Goal: Task Accomplishment & Management: Manage account settings

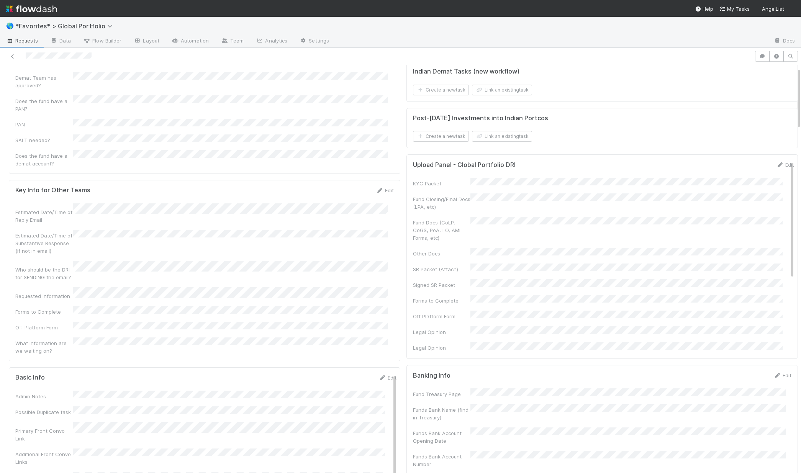
scroll to position [198, 0]
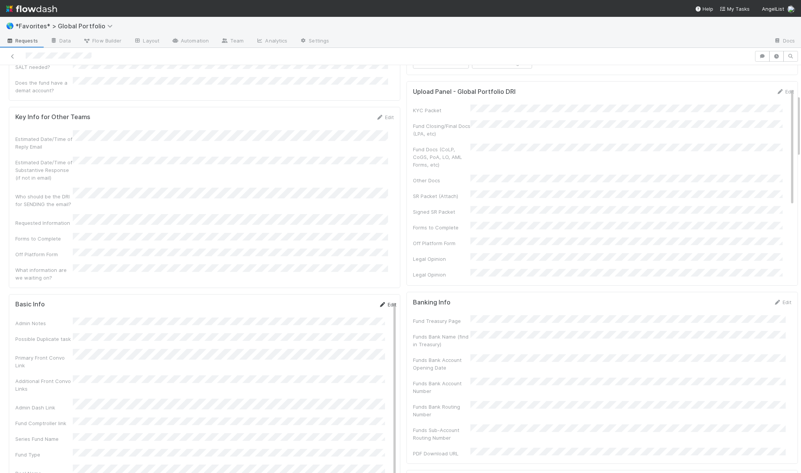
click at [378, 302] on icon at bounding box center [382, 304] width 8 height 5
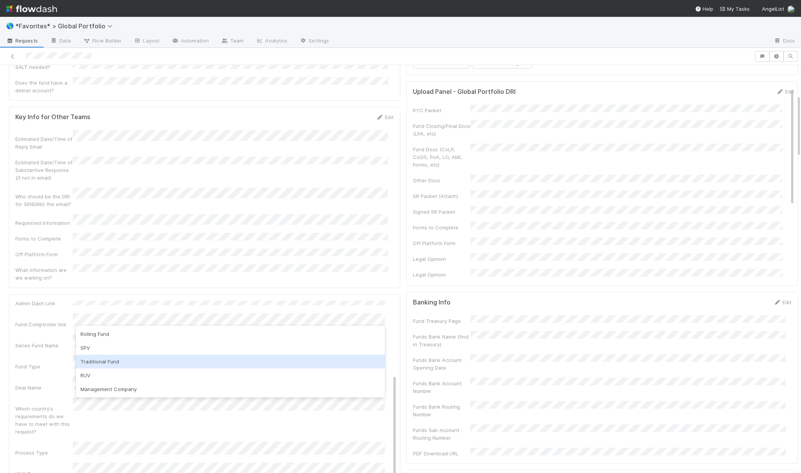
click at [112, 364] on div "Traditional Fund" at bounding box center [230, 362] width 309 height 14
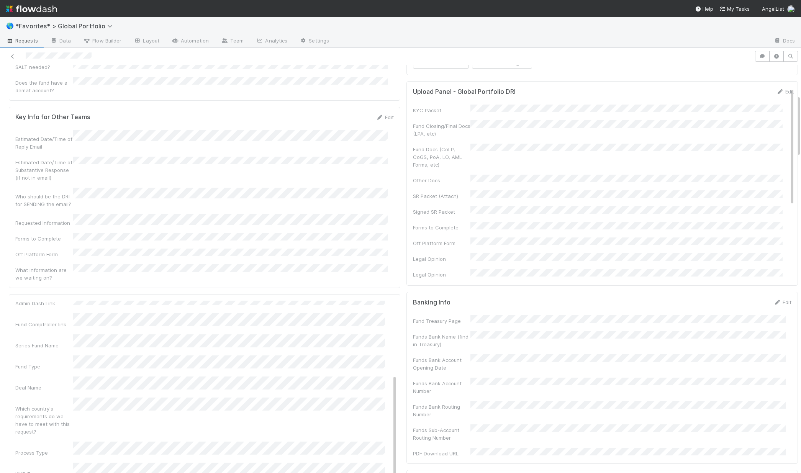
click at [65, 386] on div "Admin Notes Possible Duplicate task Primary Front Convo Link Additional Front C…" at bounding box center [205, 480] width 381 height 594
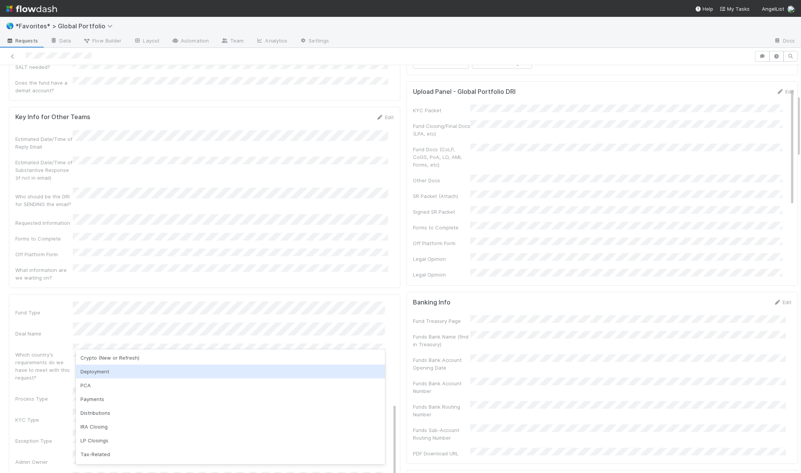
click at [93, 369] on div "Deployment" at bounding box center [230, 372] width 309 height 14
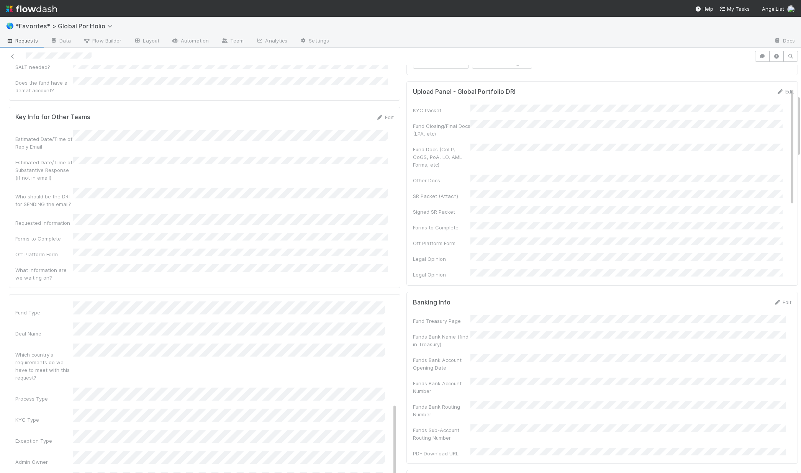
click at [69, 437] on div "Exception Type" at bounding box center [43, 441] width 57 height 8
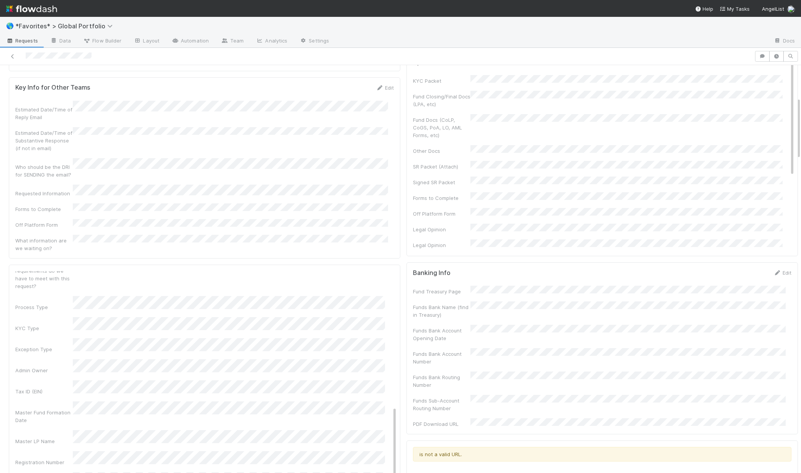
scroll to position [245, 0]
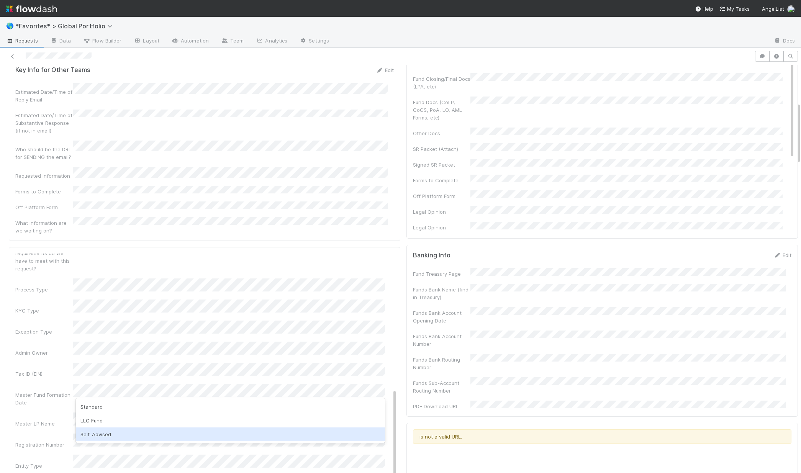
click at [107, 433] on div "Self-Advised" at bounding box center [230, 435] width 309 height 14
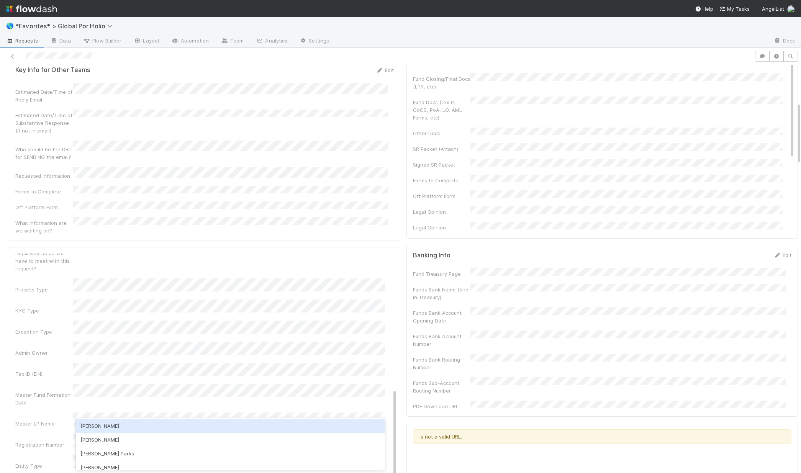
click at [108, 424] on div "Archit Dhar" at bounding box center [230, 426] width 309 height 14
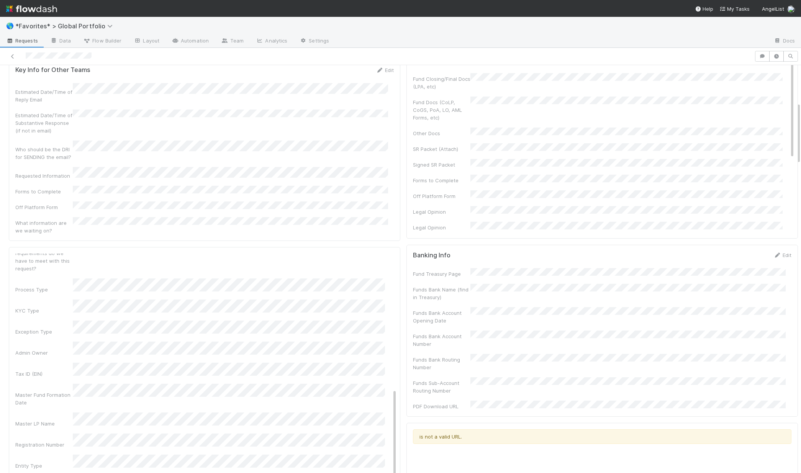
click at [348, 254] on button "Save" at bounding box center [356, 260] width 22 height 13
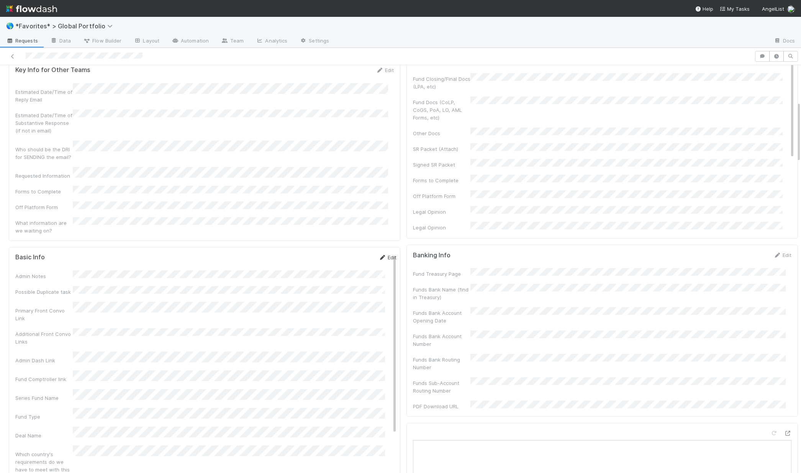
click at [380, 254] on link "Edit" at bounding box center [387, 257] width 18 height 6
click at [0, 329] on html "🌎 *Favorites* > Global Portfolio Requests Data Flow Builder Layout Automation T…" at bounding box center [400, 236] width 801 height 473
click at [347, 254] on button "Save" at bounding box center [356, 260] width 22 height 13
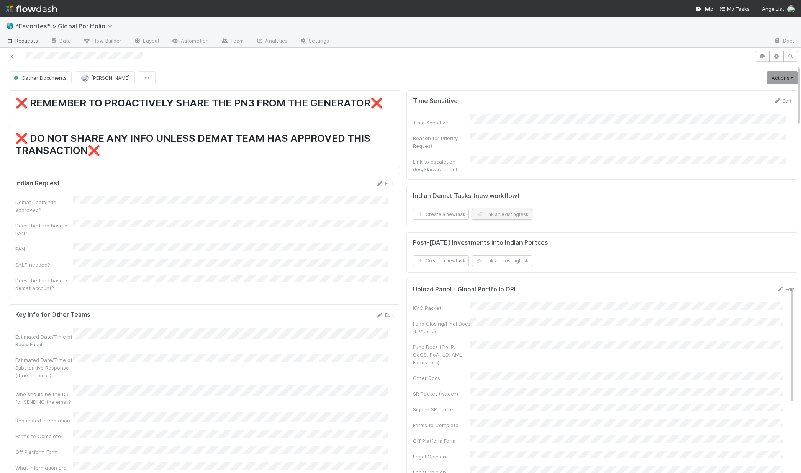
click at [501, 211] on button "Link an existing task" at bounding box center [502, 214] width 60 height 11
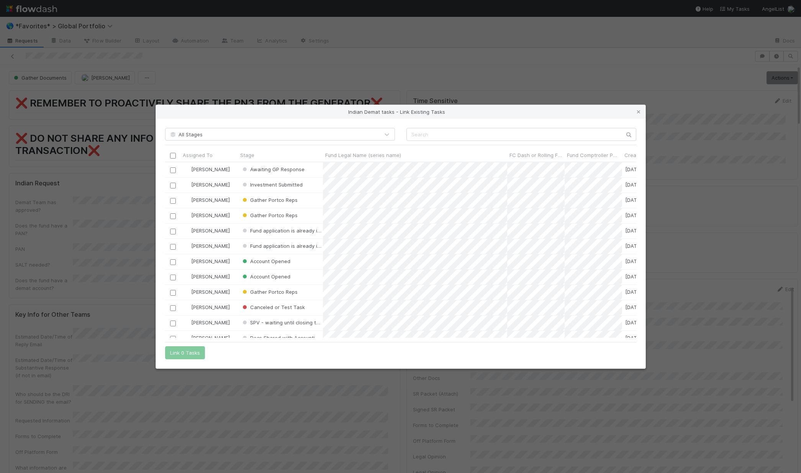
scroll to position [170, 465]
click at [456, 129] on input "text" at bounding box center [521, 134] width 230 height 13
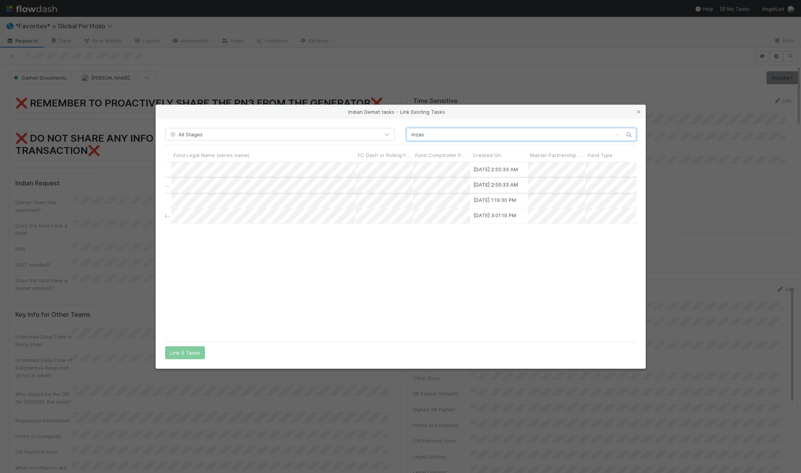
scroll to position [0, 0]
type input "inzas"
click at [177, 171] on div at bounding box center [172, 169] width 9 height 8
click at [174, 170] on input "checkbox" at bounding box center [173, 170] width 6 height 6
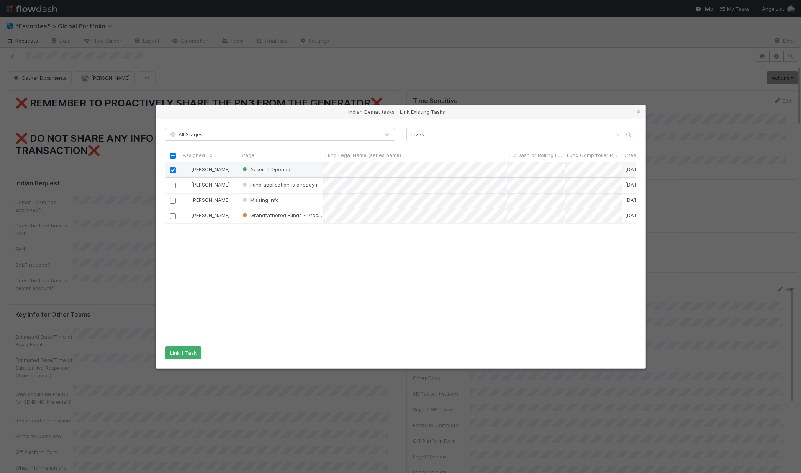
click at [179, 187] on div at bounding box center [172, 185] width 15 height 15
click at [173, 187] on input "checkbox" at bounding box center [173, 185] width 6 height 6
click at [174, 218] on input "checkbox" at bounding box center [173, 216] width 6 height 6
click at [193, 355] on button "Link 3 Tasks" at bounding box center [185, 352] width 40 height 13
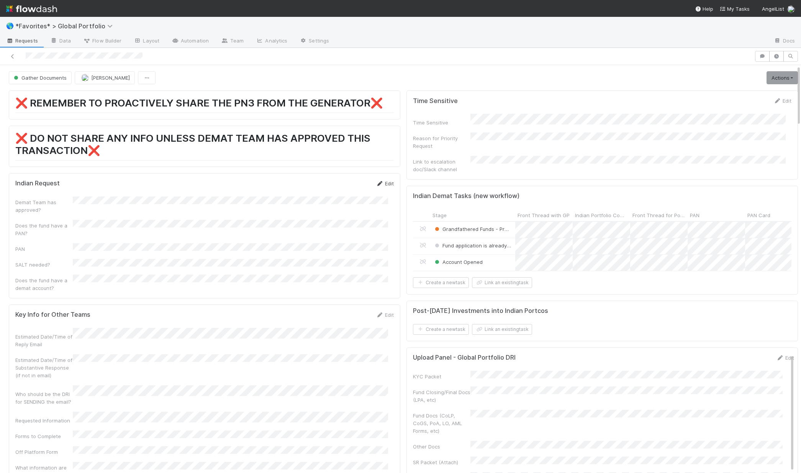
click at [382, 183] on link "Edit" at bounding box center [385, 183] width 18 height 6
click at [349, 185] on button "Save" at bounding box center [353, 186] width 22 height 13
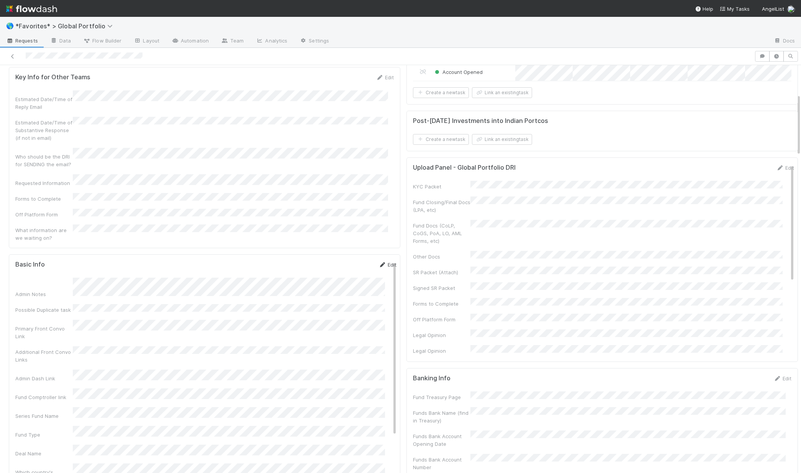
click at [380, 262] on link "Edit" at bounding box center [387, 265] width 18 height 6
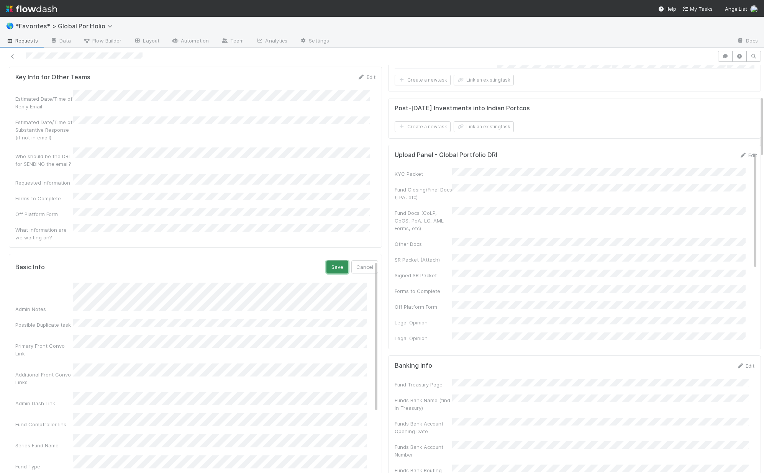
click at [326, 260] on button "Save" at bounding box center [337, 266] width 22 height 13
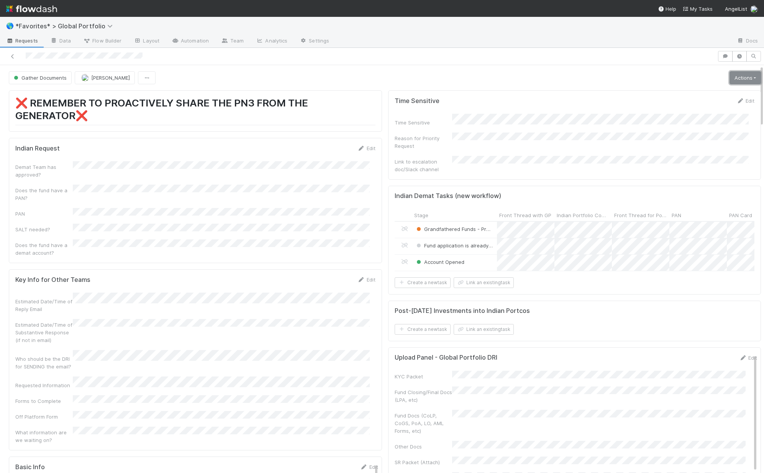
click at [730, 77] on link "Actions" at bounding box center [744, 77] width 31 height 13
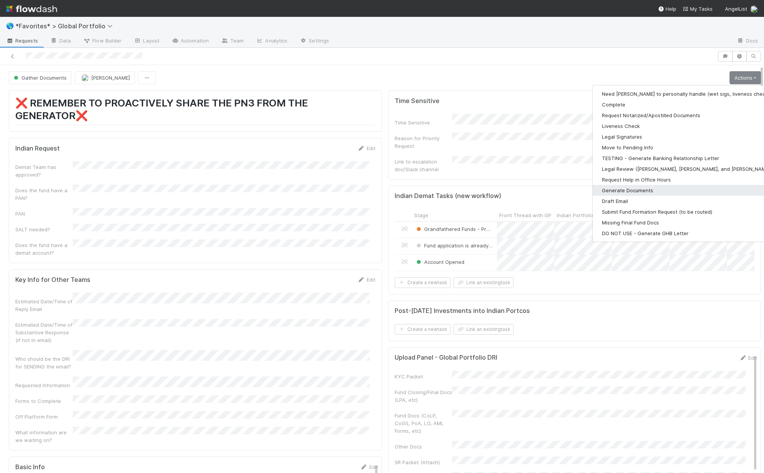
click at [626, 187] on button "Generate Documents" at bounding box center [692, 190] width 199 height 11
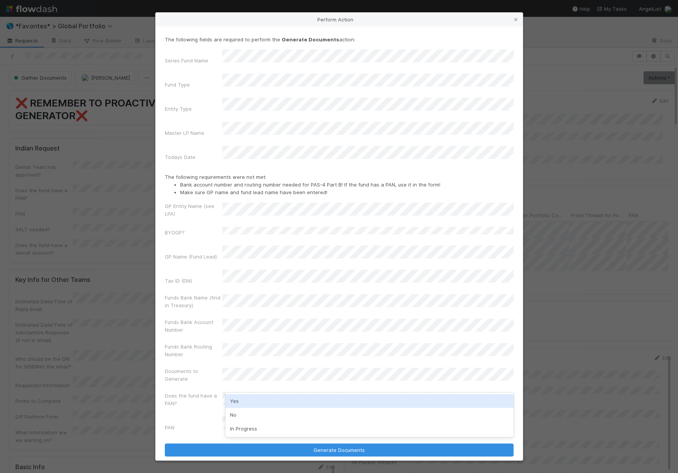
click at [257, 401] on div "Yes" at bounding box center [369, 401] width 288 height 14
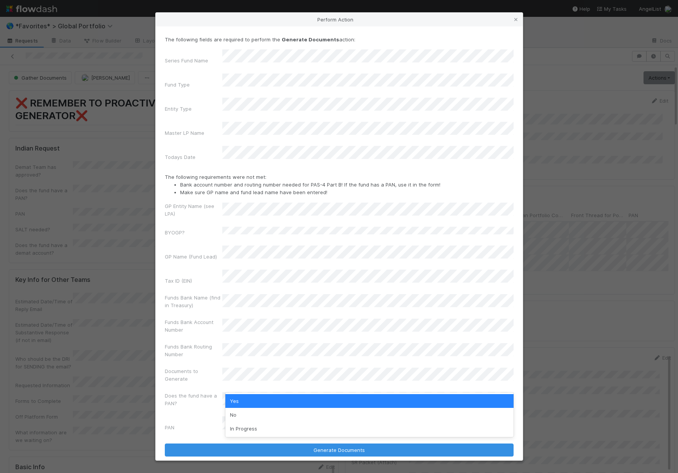
click at [215, 424] on div "PAN" at bounding box center [193, 429] width 57 height 11
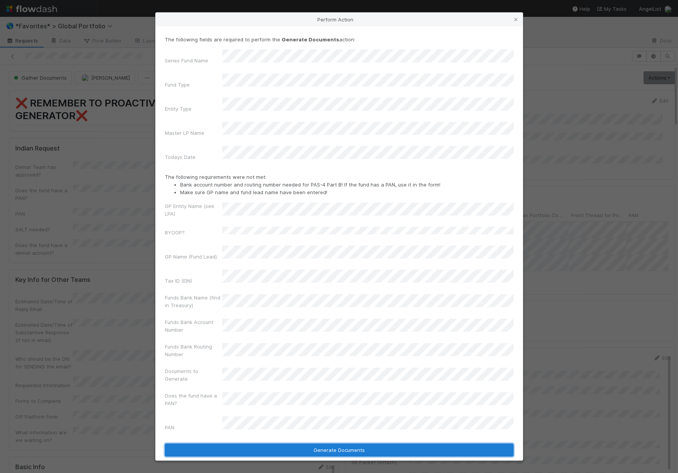
click at [282, 444] on button "Generate Documents" at bounding box center [339, 450] width 349 height 13
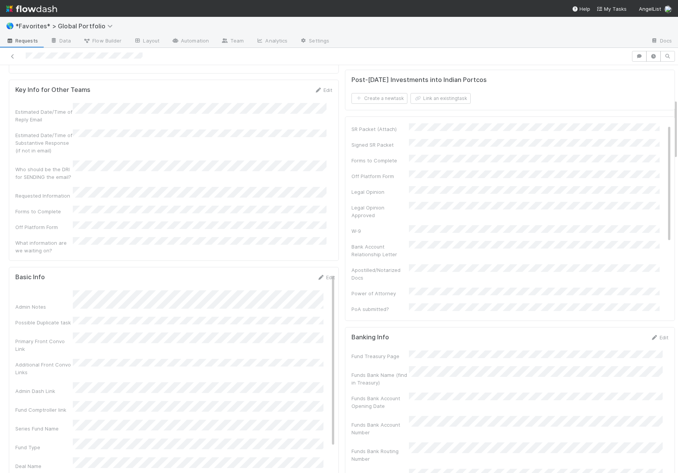
scroll to position [120, 0]
click at [318, 274] on link "Edit" at bounding box center [326, 277] width 18 height 6
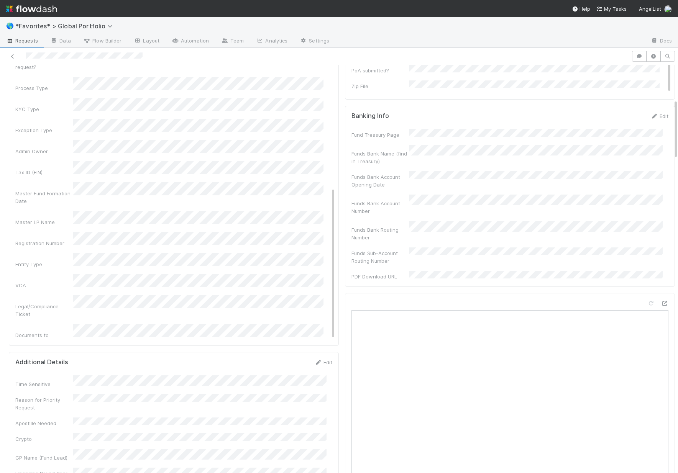
scroll to position [488, 0]
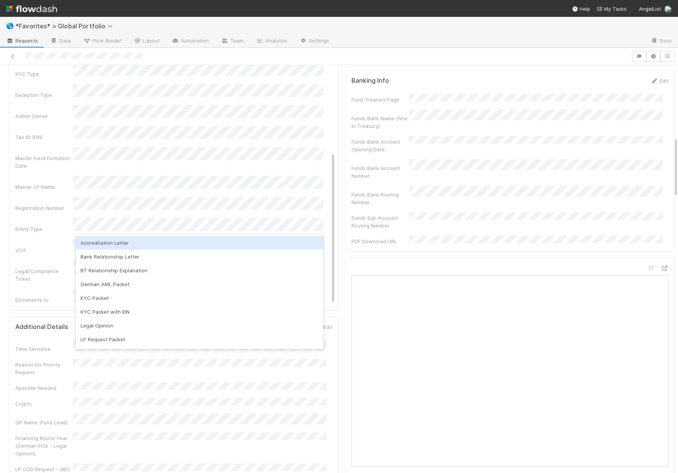
click at [43, 296] on div "Documents to Generate" at bounding box center [43, 303] width 57 height 15
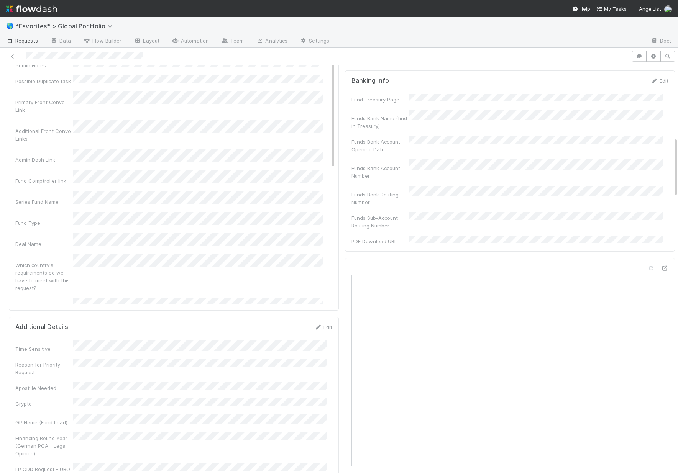
scroll to position [124, 0]
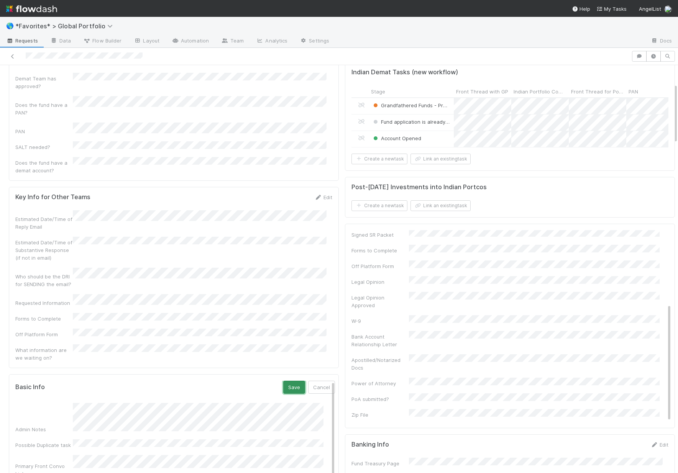
click at [283, 381] on button "Save" at bounding box center [294, 387] width 22 height 13
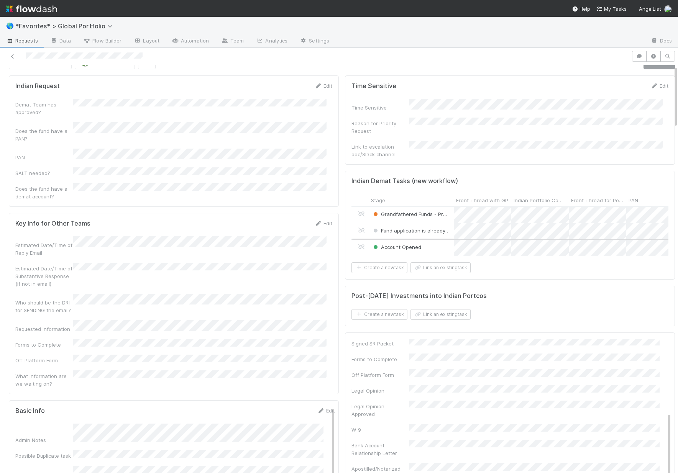
scroll to position [0, 0]
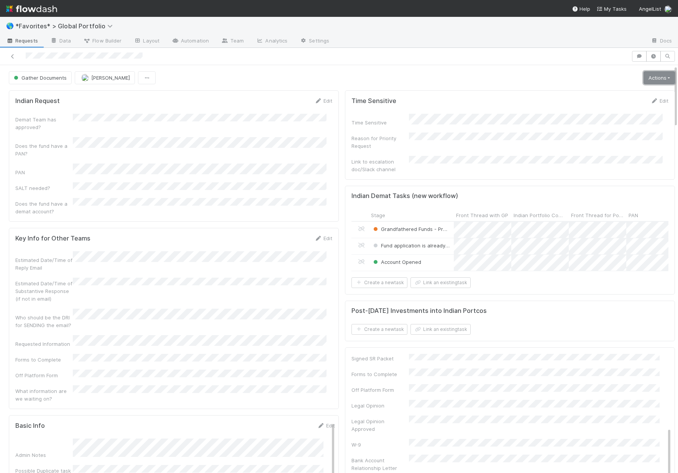
click at [644, 80] on link "Actions" at bounding box center [658, 77] width 31 height 13
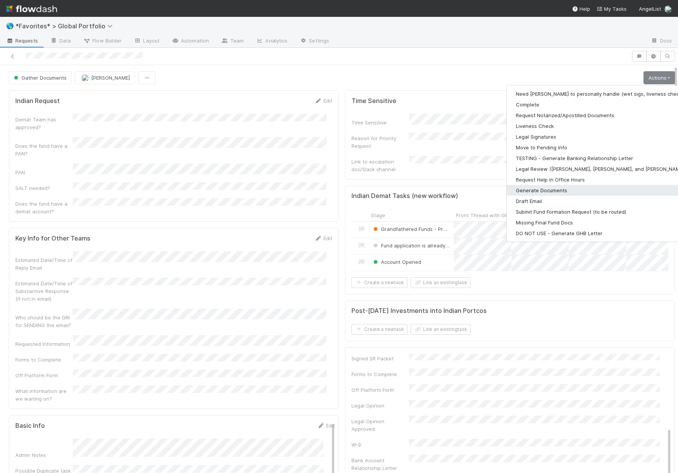
click at [534, 193] on button "Generate Documents" at bounding box center [605, 190] width 199 height 11
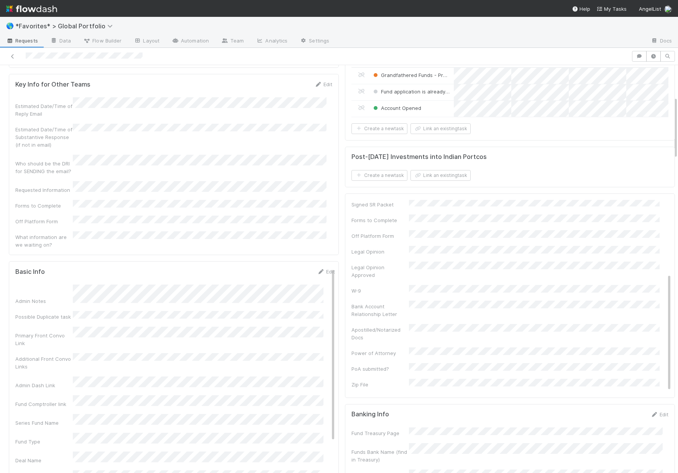
scroll to position [134, 0]
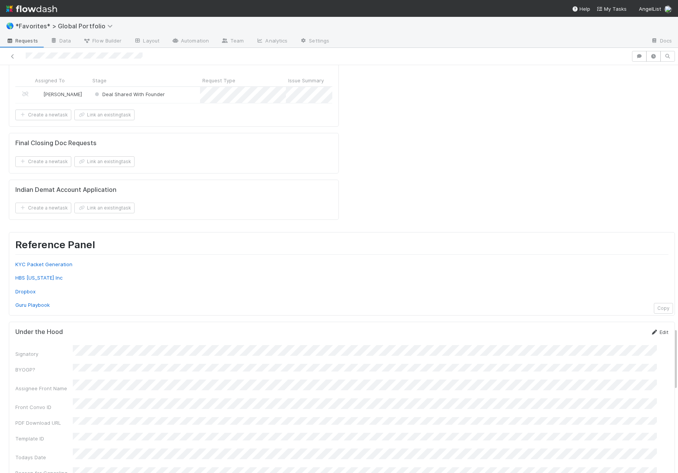
click at [653, 329] on link "Edit" at bounding box center [659, 332] width 18 height 6
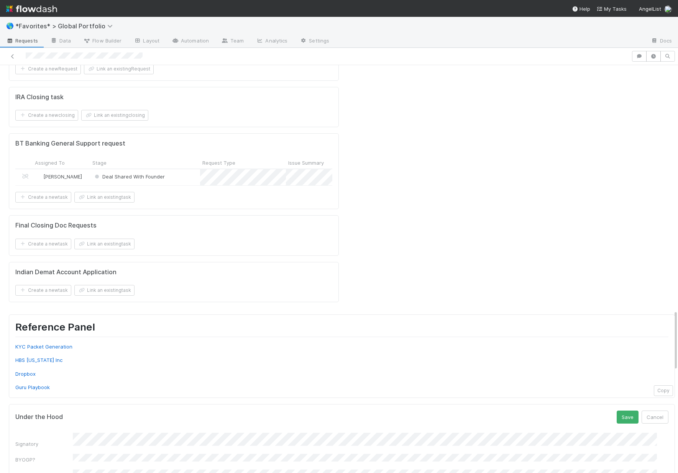
click at [616, 411] on button "Save" at bounding box center [627, 417] width 22 height 13
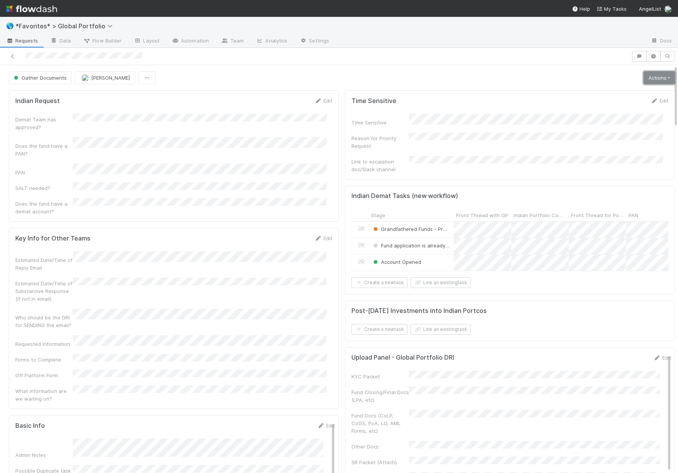
click at [652, 74] on link "Actions" at bounding box center [658, 77] width 31 height 13
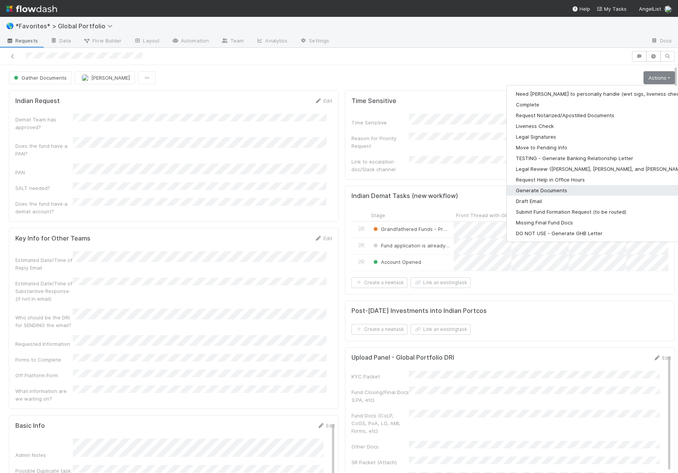
click at [522, 190] on button "Generate Documents" at bounding box center [605, 190] width 199 height 11
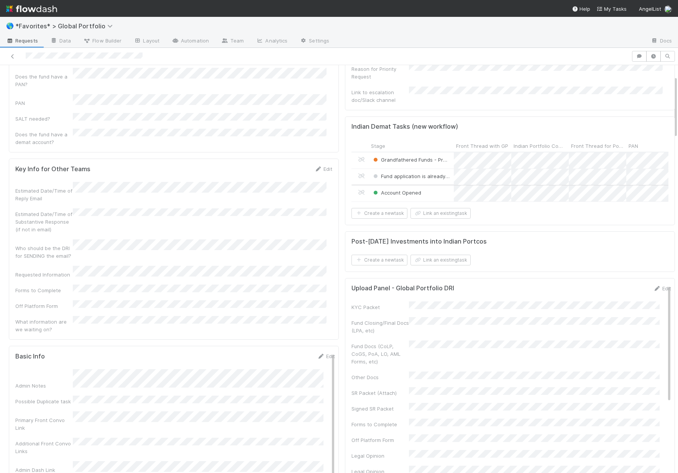
scroll to position [0, 0]
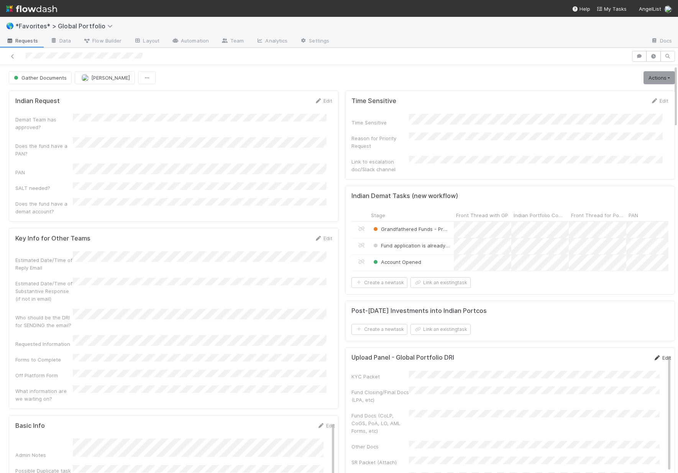
click at [653, 356] on link "Edit" at bounding box center [662, 358] width 18 height 6
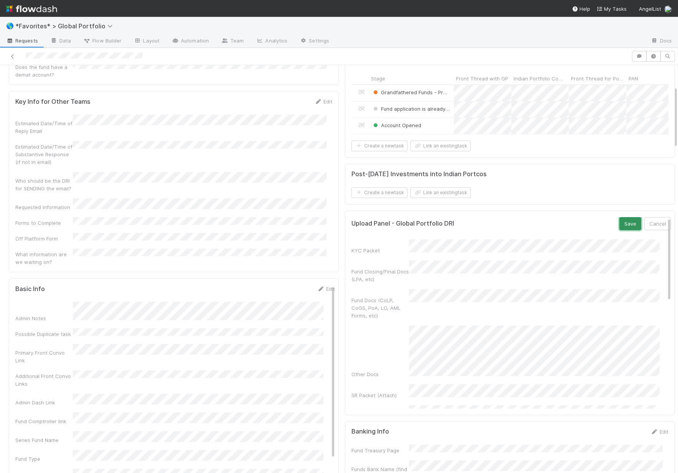
click at [619, 224] on button "Save" at bounding box center [630, 223] width 22 height 13
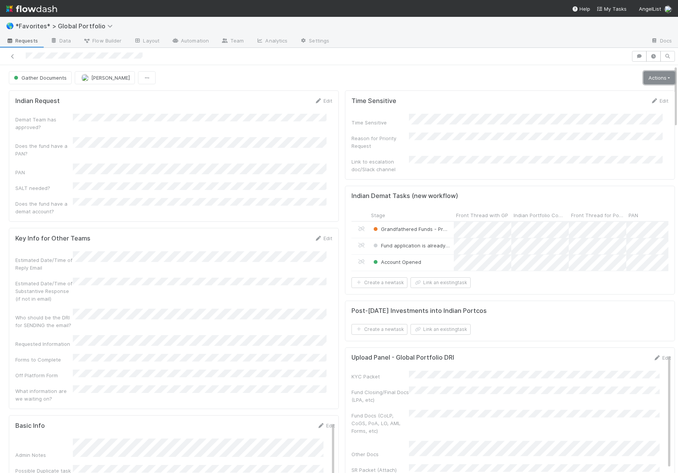
click at [643, 80] on link "Actions" at bounding box center [658, 77] width 31 height 13
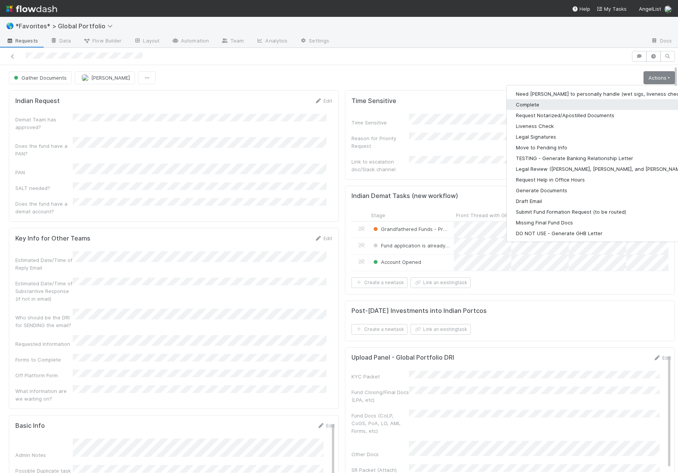
click at [529, 105] on button "Complete" at bounding box center [605, 104] width 199 height 11
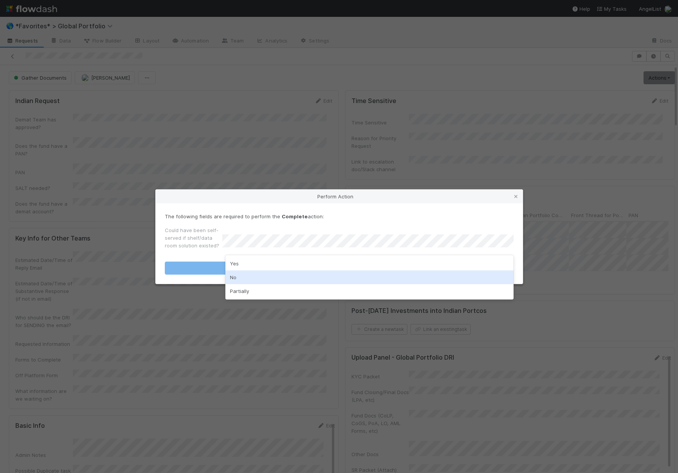
click at [257, 281] on div "No" at bounding box center [369, 277] width 288 height 14
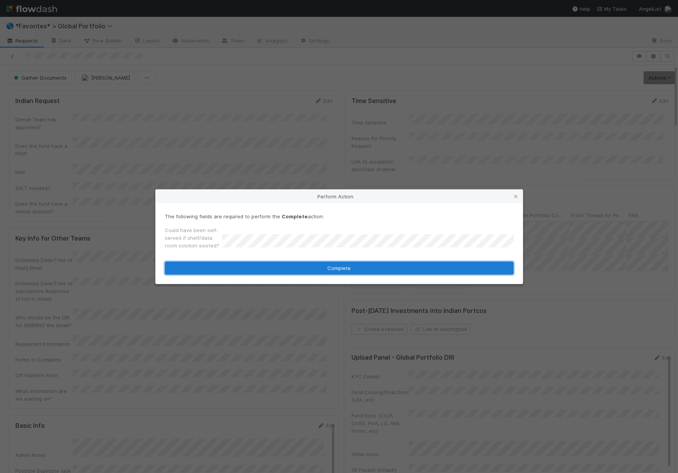
click at [266, 263] on button "Complete" at bounding box center [339, 268] width 349 height 13
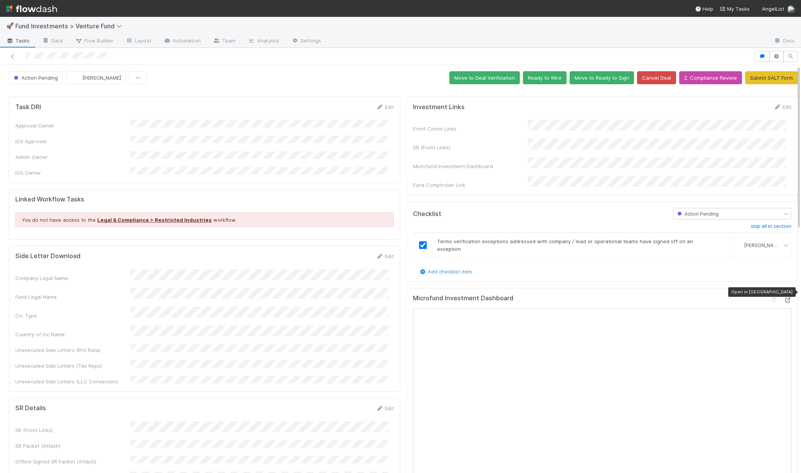
click at [784, 298] on icon at bounding box center [788, 300] width 8 height 5
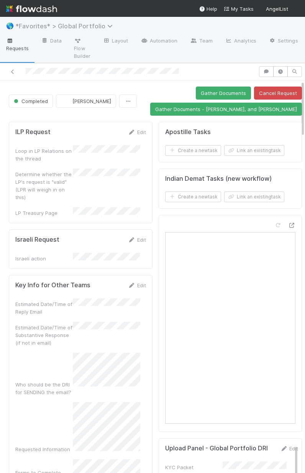
click at [49, 23] on span "*Favorites* > Global Portfolio" at bounding box center [65, 26] width 101 height 8
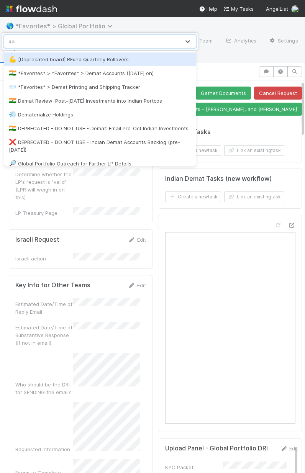
type input "demat"
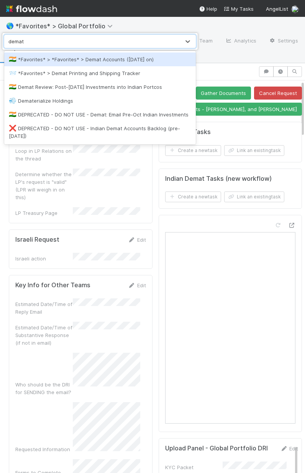
click at [158, 56] on div "🇮🇳 *Favorites* > *Favorites* > Demat Accounts (April 2025 on)" at bounding box center [100, 60] width 182 height 8
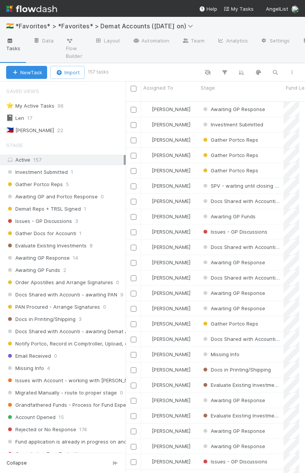
scroll to position [173, 0]
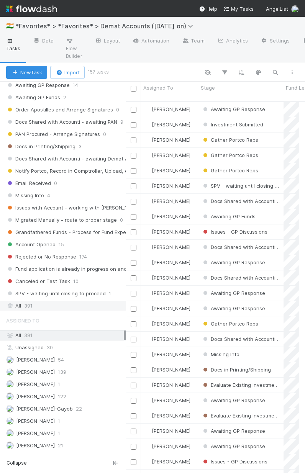
click at [54, 301] on div "All 391" at bounding box center [65, 306] width 118 height 10
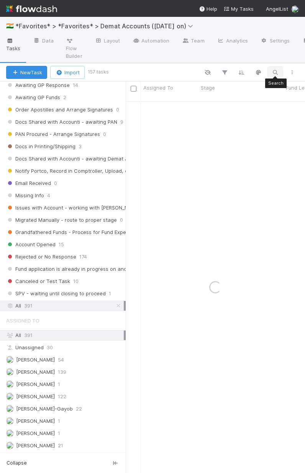
click at [280, 75] on button "button" at bounding box center [275, 72] width 14 height 10
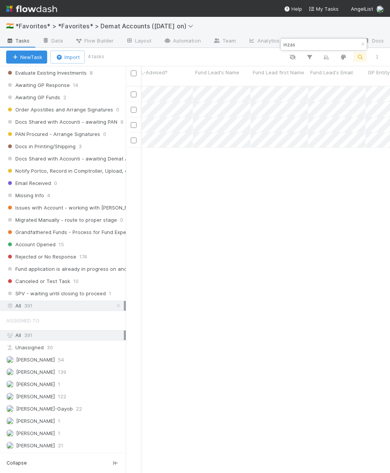
scroll to position [0, 852]
type input "inzas"
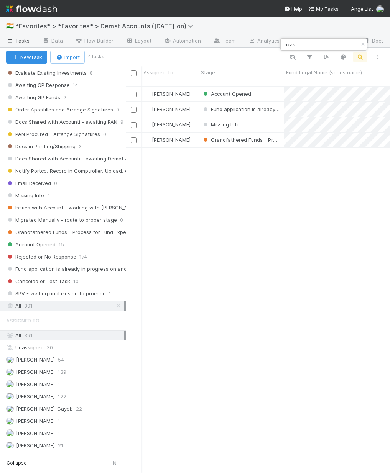
scroll to position [0, 0]
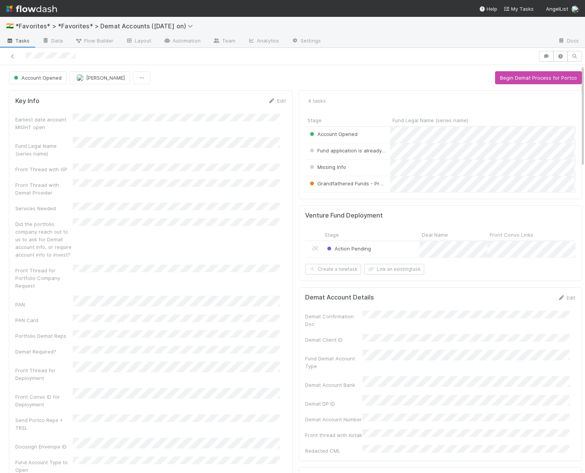
scroll to position [150, 259]
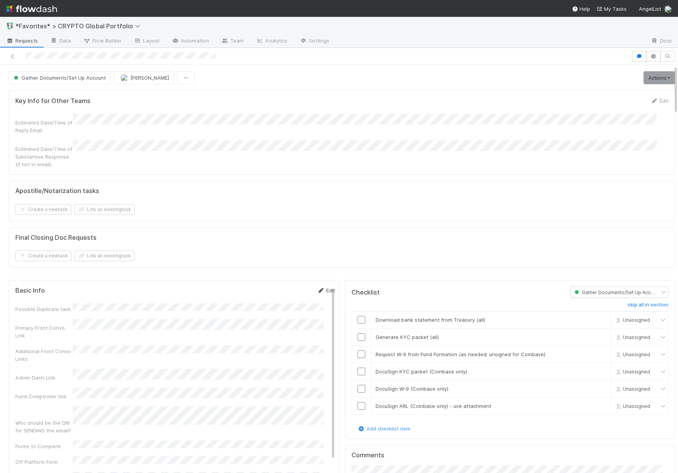
click at [317, 287] on link "Edit" at bounding box center [326, 290] width 18 height 6
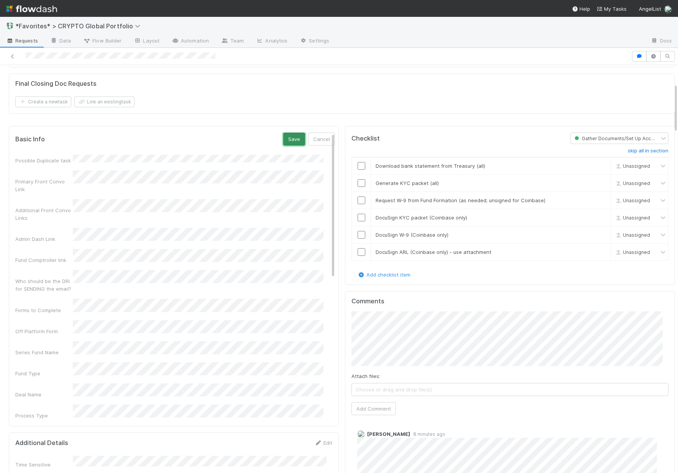
click at [283, 133] on button "Save" at bounding box center [294, 139] width 22 height 13
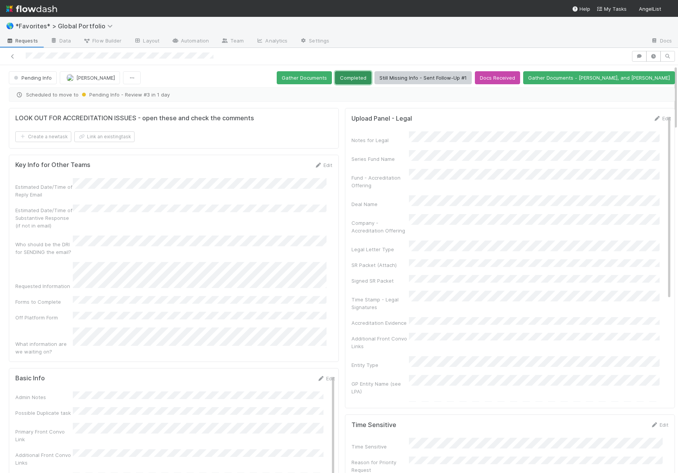
click at [371, 79] on button "Completed" at bounding box center [353, 77] width 36 height 13
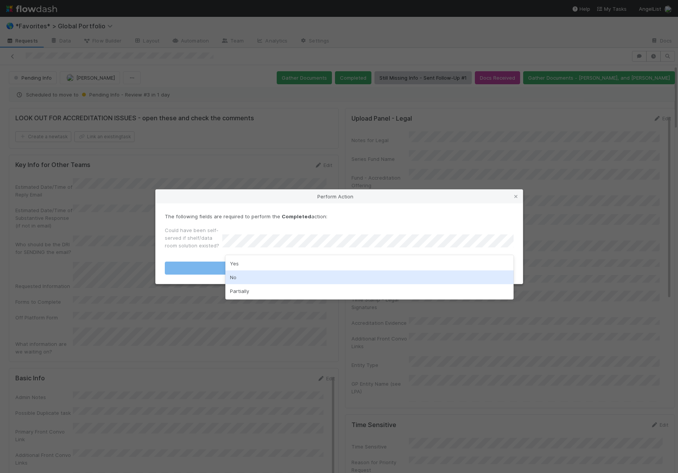
click at [244, 274] on div "No" at bounding box center [369, 277] width 288 height 14
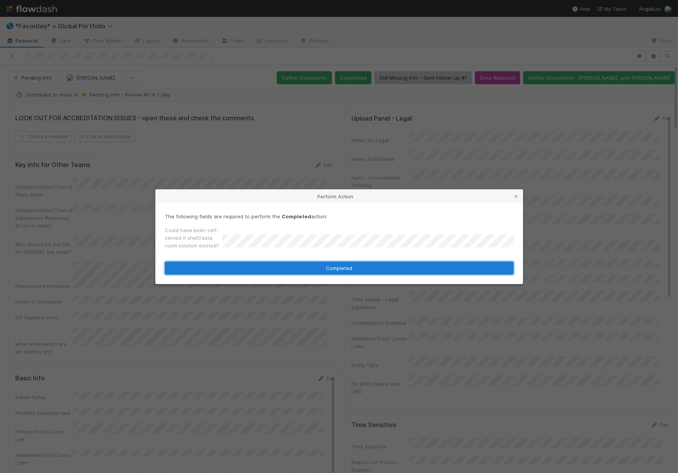
click at [259, 272] on button "Completed" at bounding box center [339, 268] width 349 height 13
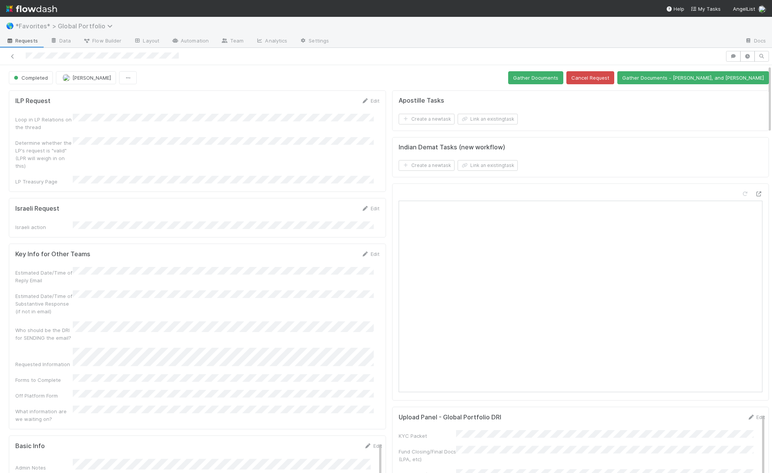
click at [97, 28] on span "*Favorites* > Global Portfolio" at bounding box center [65, 26] width 101 height 8
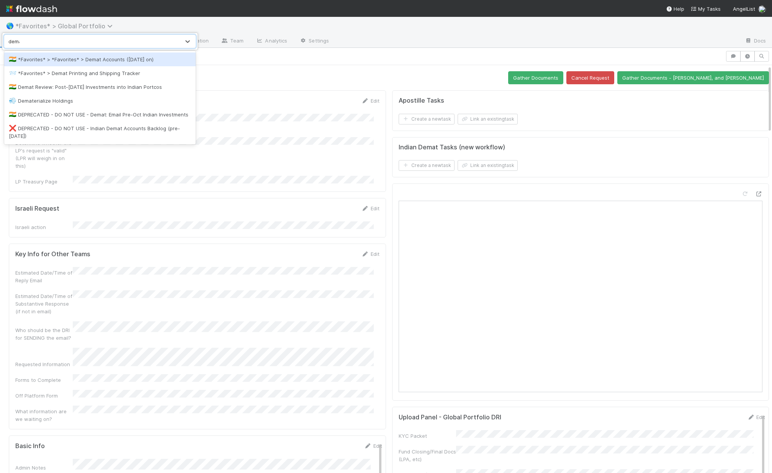
type input "demat"
click at [80, 65] on div "🇮🇳 *Favorites* > *Favorites* > Demat Accounts (April 2025 on)" at bounding box center [100, 59] width 192 height 14
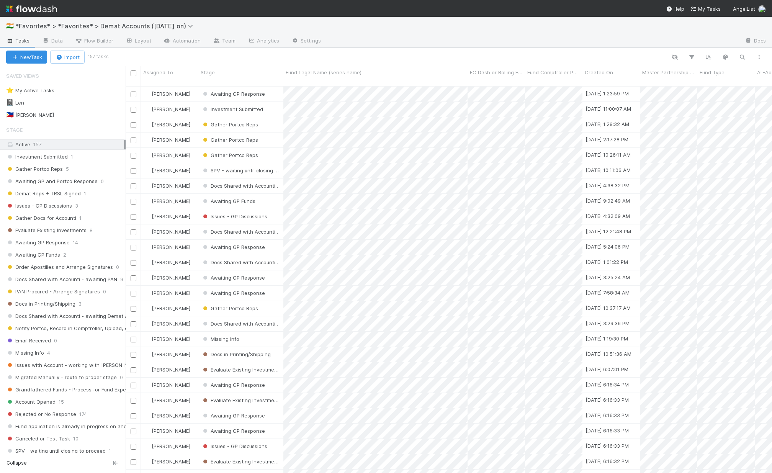
scroll to position [388, 641]
click at [52, 208] on span "Issues - GP Discussions" at bounding box center [39, 206] width 66 height 10
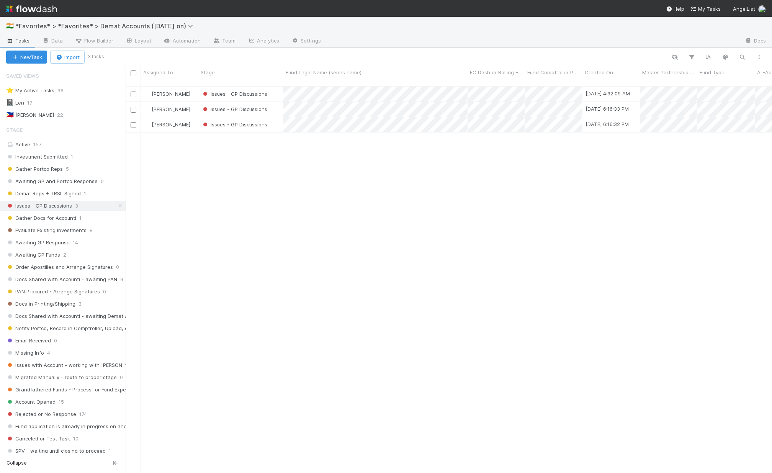
scroll to position [388, 641]
click at [58, 231] on span "Evaluate Existing Investments" at bounding box center [46, 231] width 80 height 10
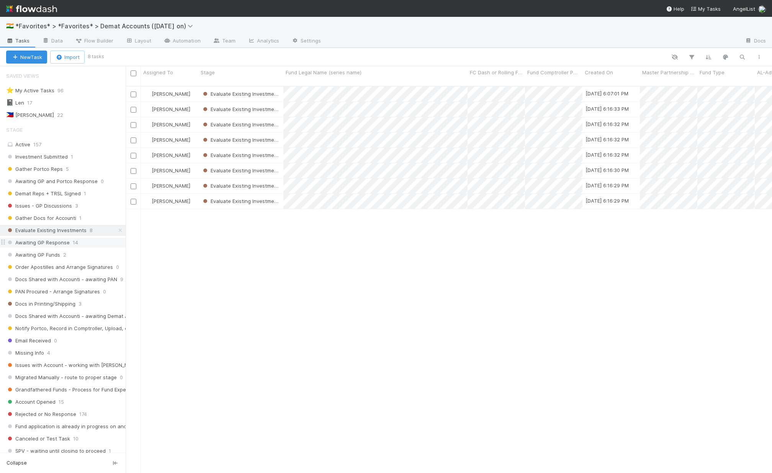
click at [57, 244] on span "Awaiting GP Response" at bounding box center [38, 243] width 64 height 10
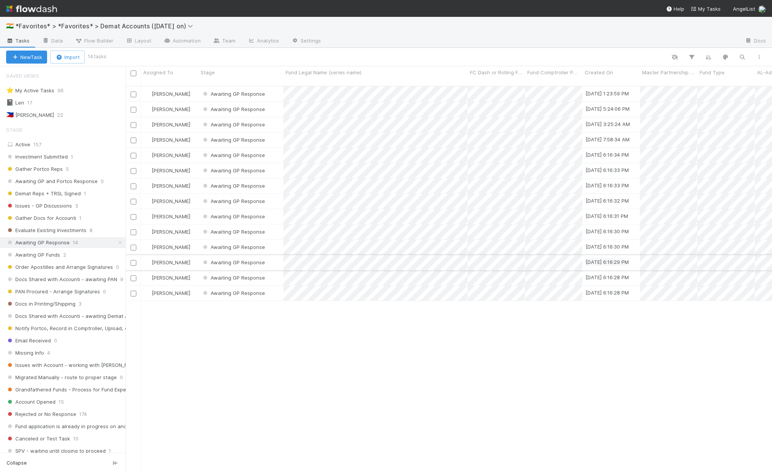
scroll to position [388, 641]
click at [46, 253] on span "Awaiting GP Funds" at bounding box center [33, 255] width 54 height 10
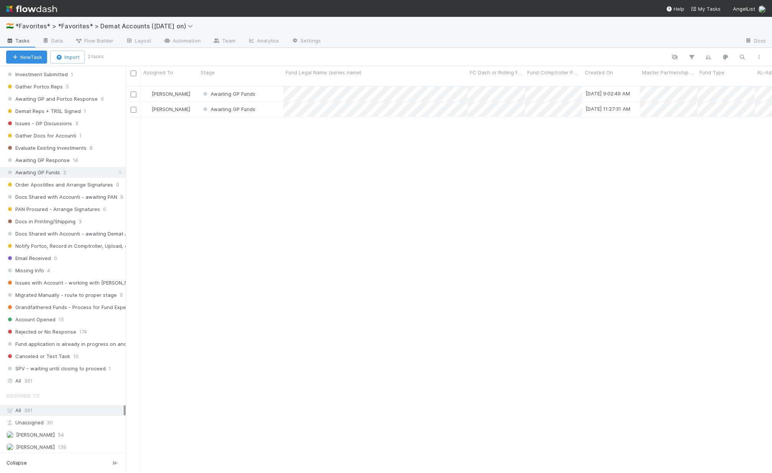
scroll to position [95, 0]
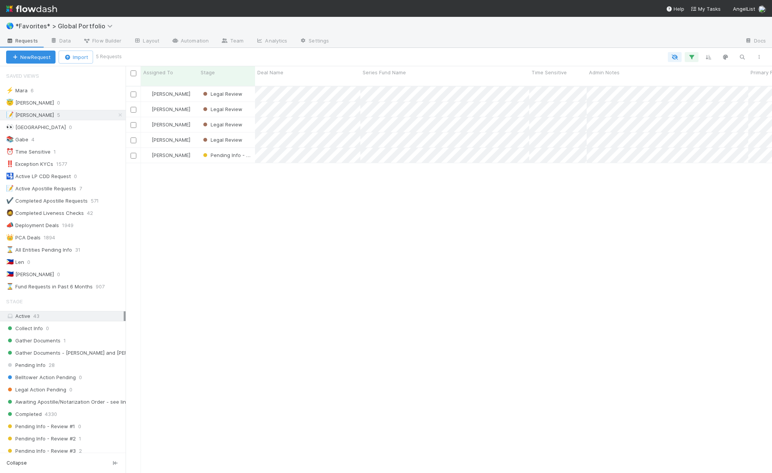
scroll to position [388, 641]
